Goal: Find specific page/section: Find specific page/section

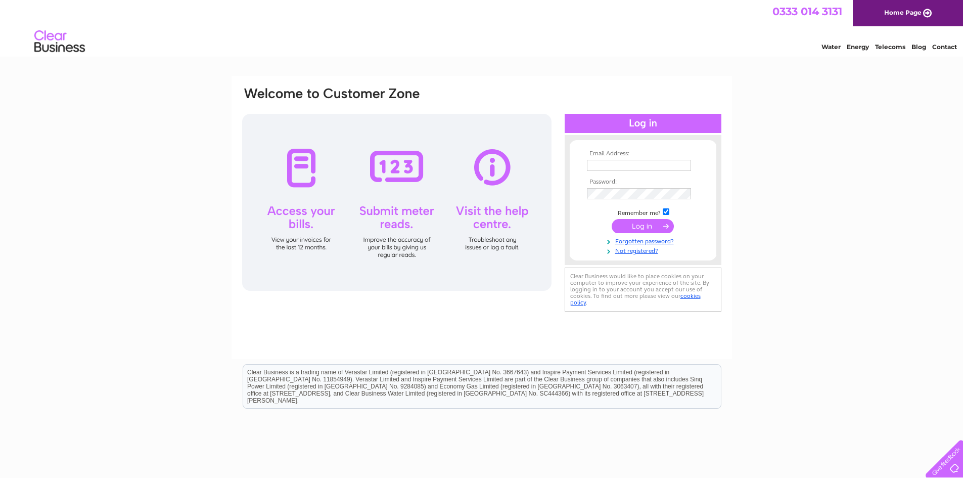
type input "paulnothers@aol.com"
click at [643, 225] on input "submit" at bounding box center [642, 226] width 62 height 14
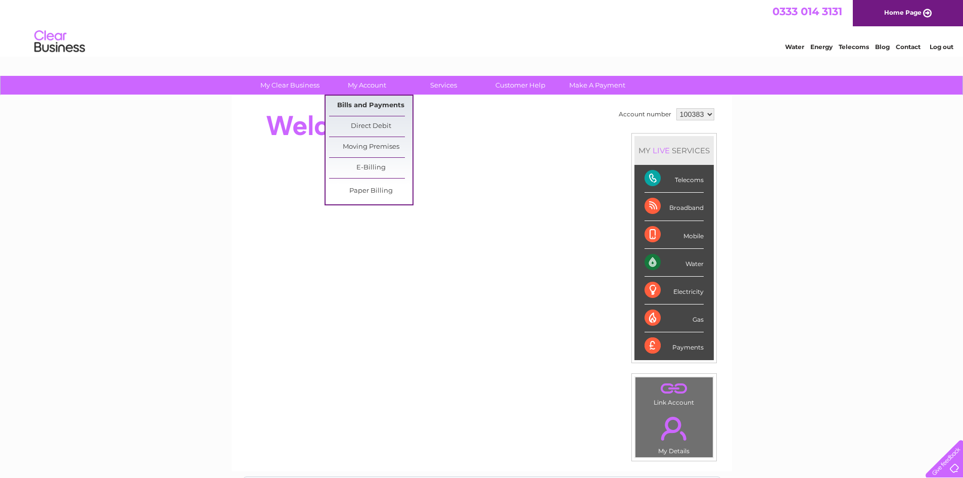
click at [360, 105] on link "Bills and Payments" at bounding box center [370, 106] width 83 height 20
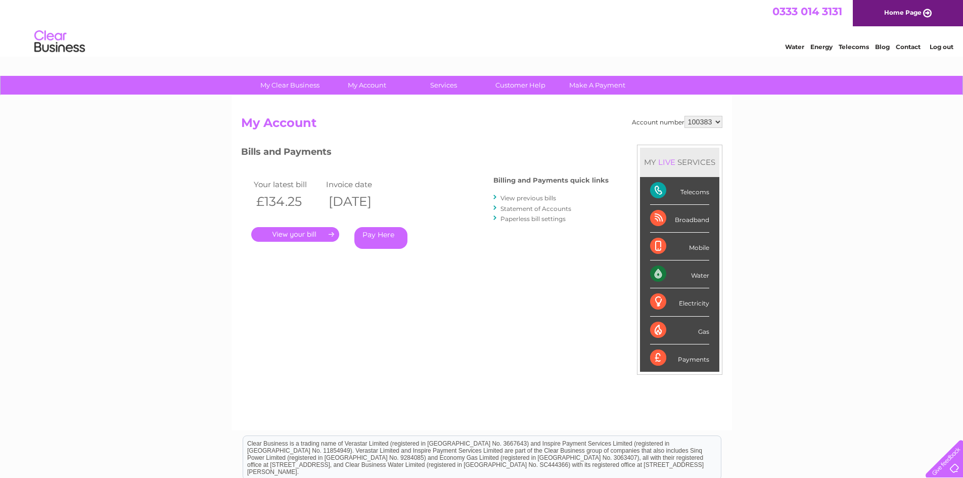
click at [286, 231] on link "." at bounding box center [295, 234] width 88 height 15
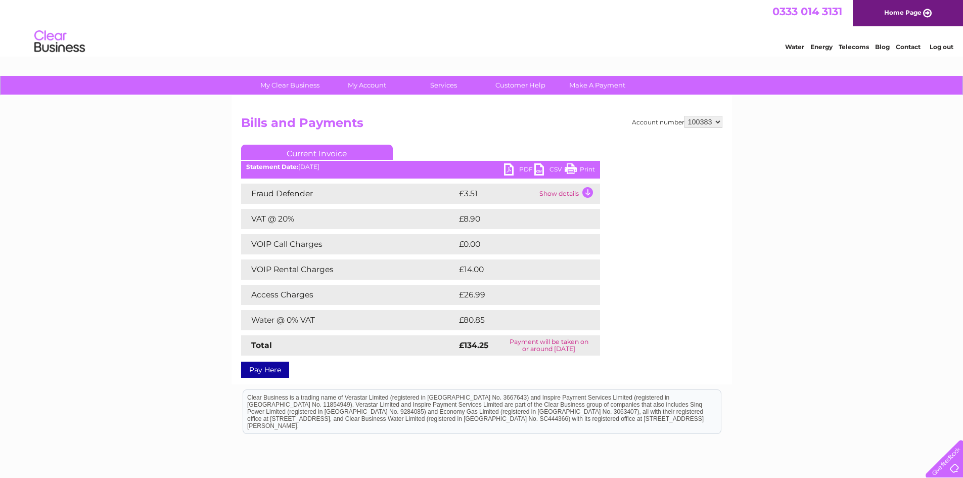
click at [580, 171] on link "Print" at bounding box center [579, 170] width 30 height 15
click at [939, 45] on link "Log out" at bounding box center [941, 47] width 24 height 8
